Goal: Task Accomplishment & Management: Use online tool/utility

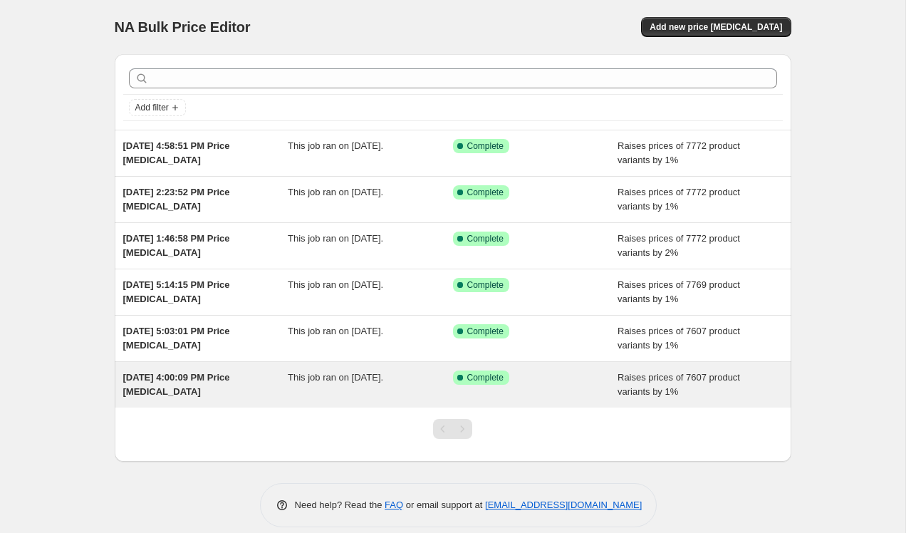
click at [433, 381] on div "This job ran on September 17, 2025." at bounding box center [370, 385] width 165 height 29
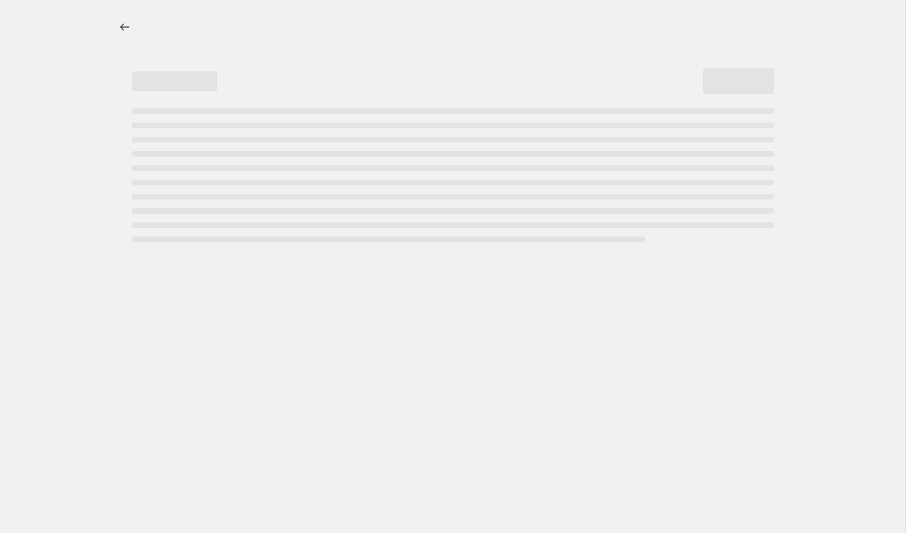
select select "percentage"
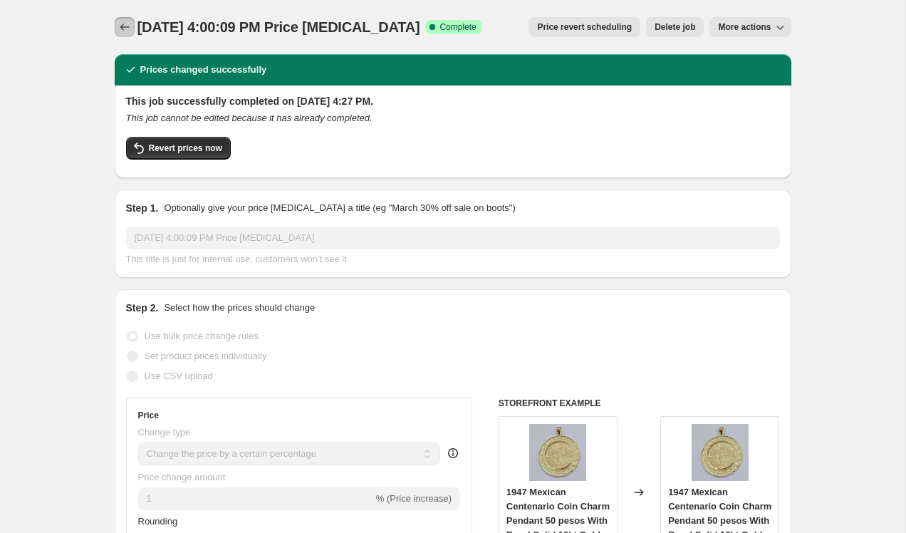
click at [119, 24] on icon "Price change jobs" at bounding box center [125, 27] width 14 height 14
